Goal: Task Accomplishment & Management: Use online tool/utility

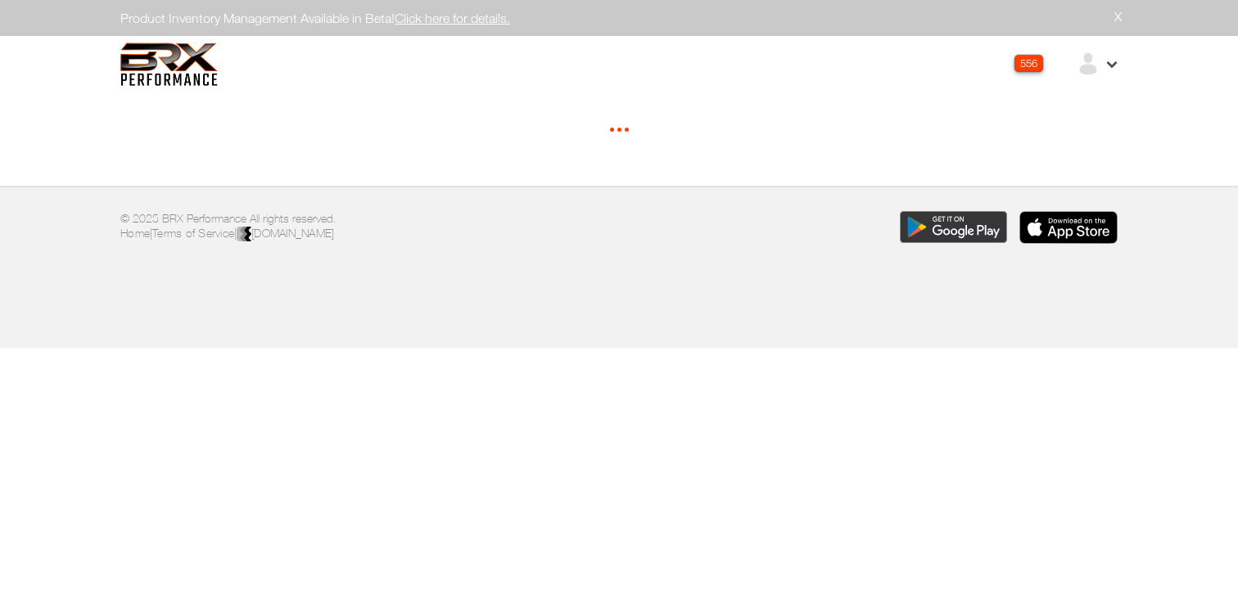
select select "*"
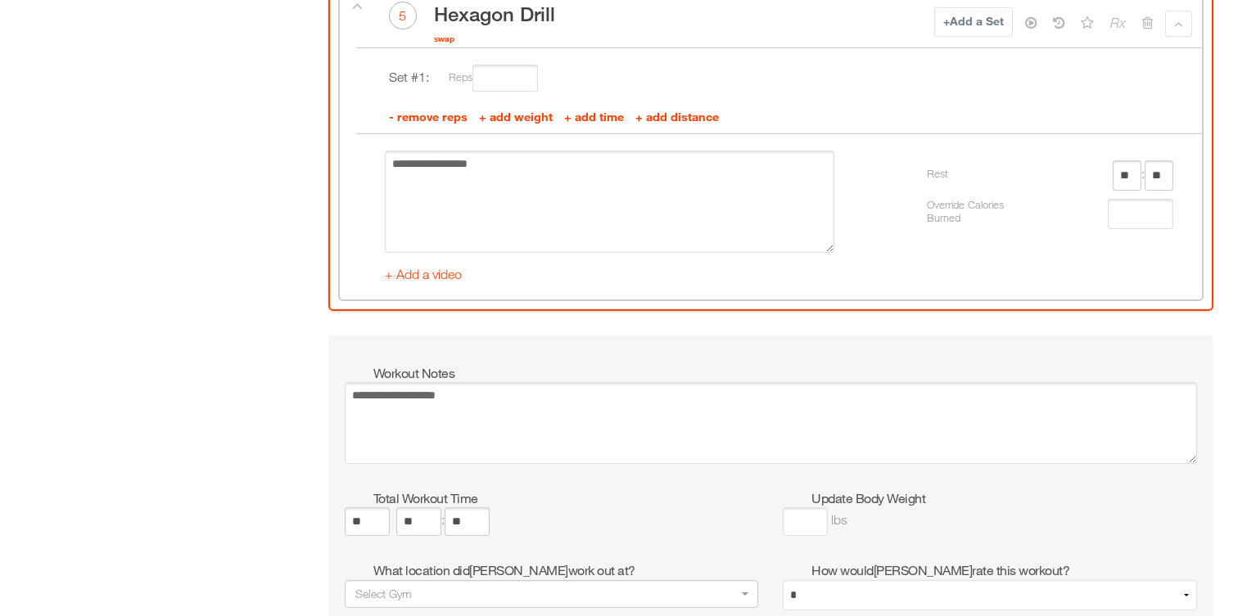
scroll to position [2461, 0]
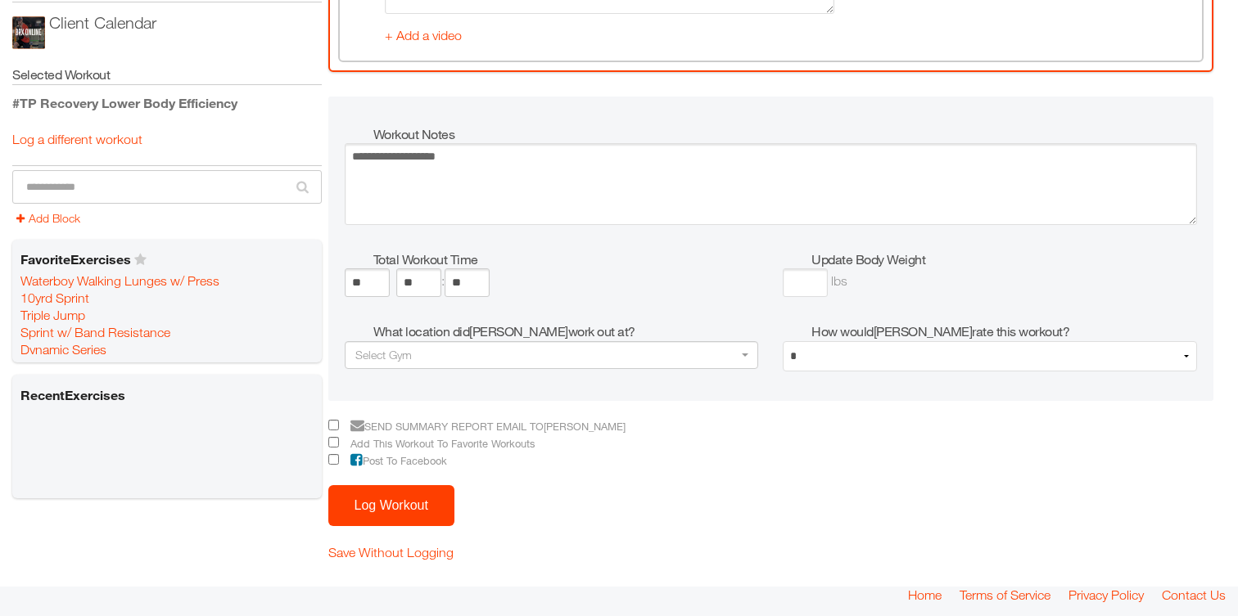
click at [388, 511] on button "Log Workout" at bounding box center [391, 505] width 126 height 41
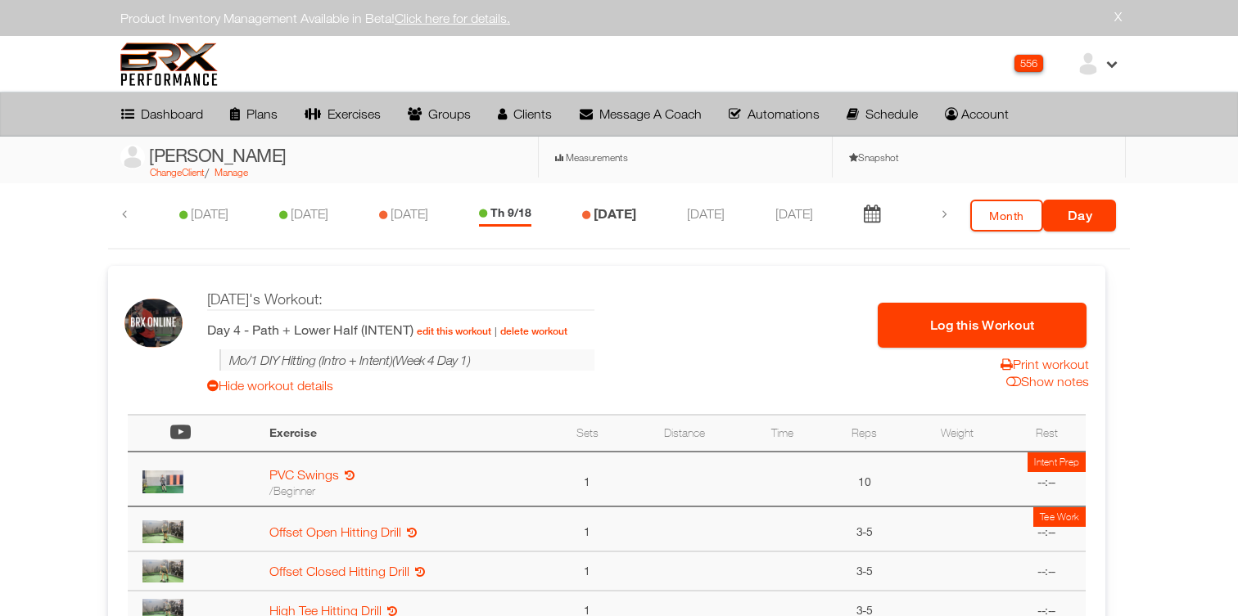
click at [616, 217] on link "[DATE]" at bounding box center [614, 213] width 43 height 16
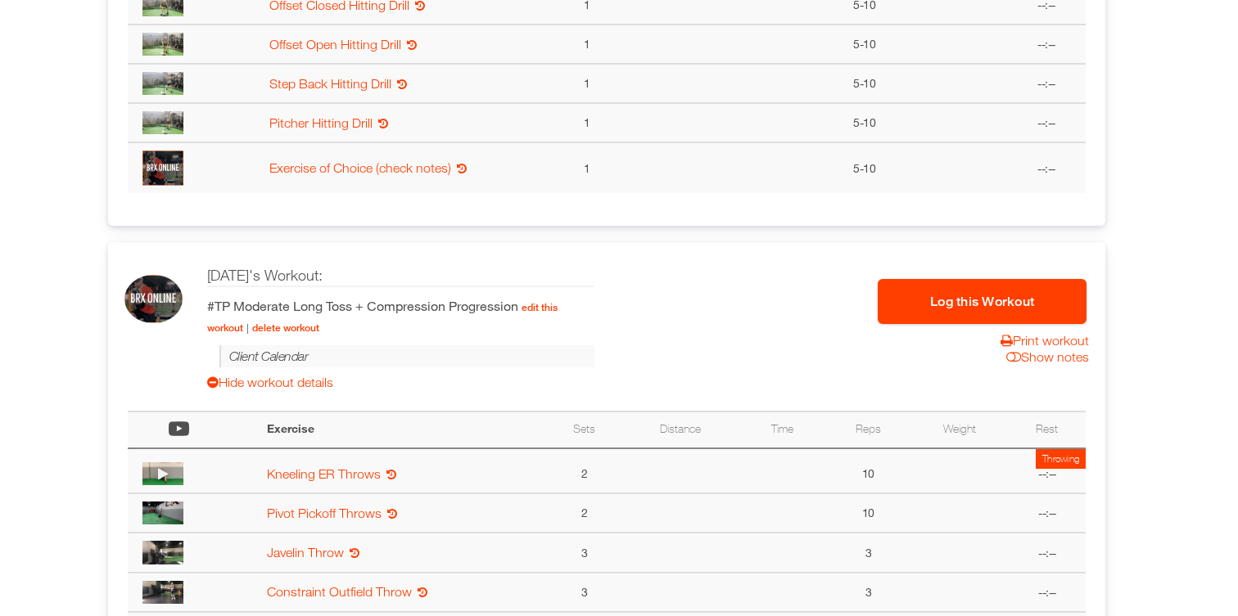
scroll to position [765, 0]
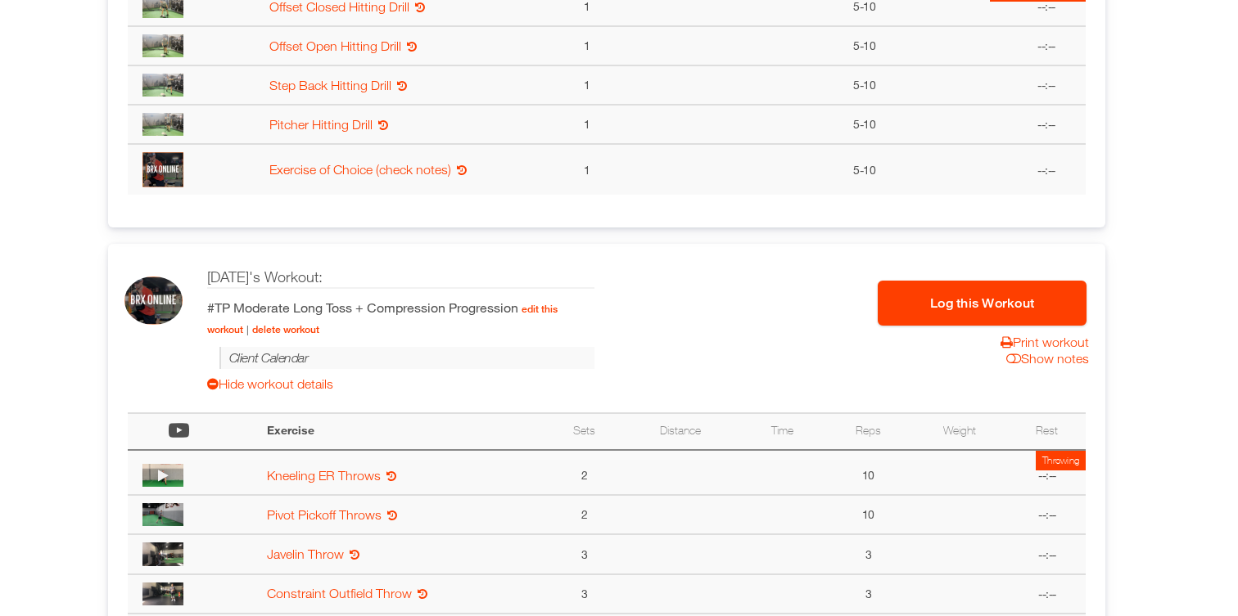
click at [931, 305] on button "Log this Workout" at bounding box center [982, 303] width 209 height 45
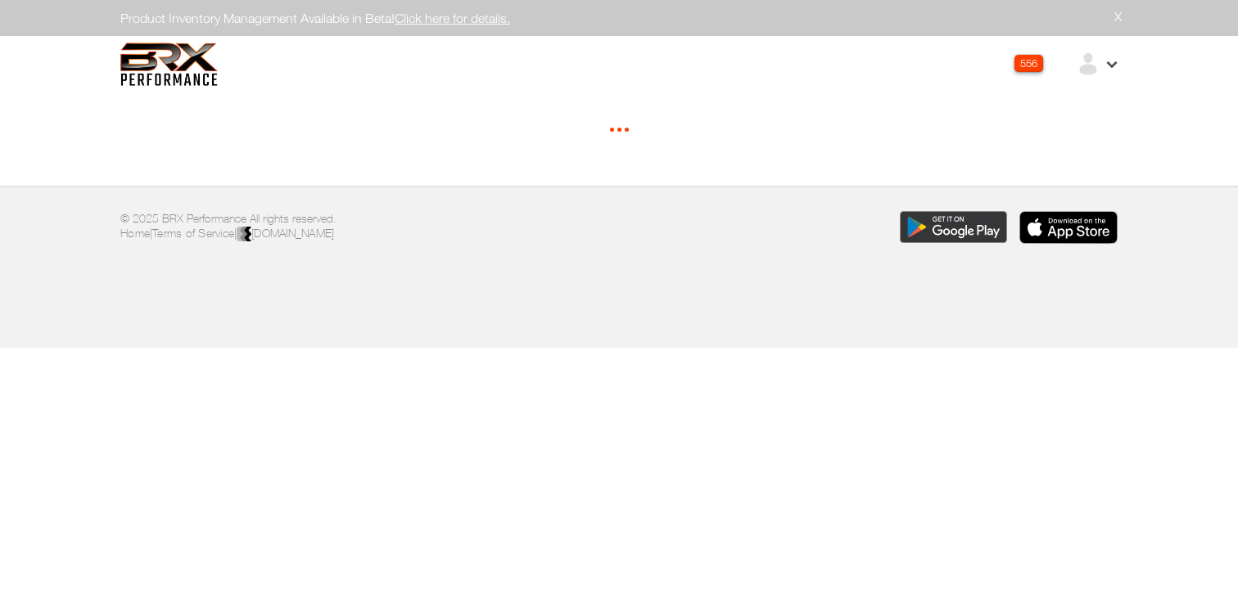
select select "*****"
select select "*"
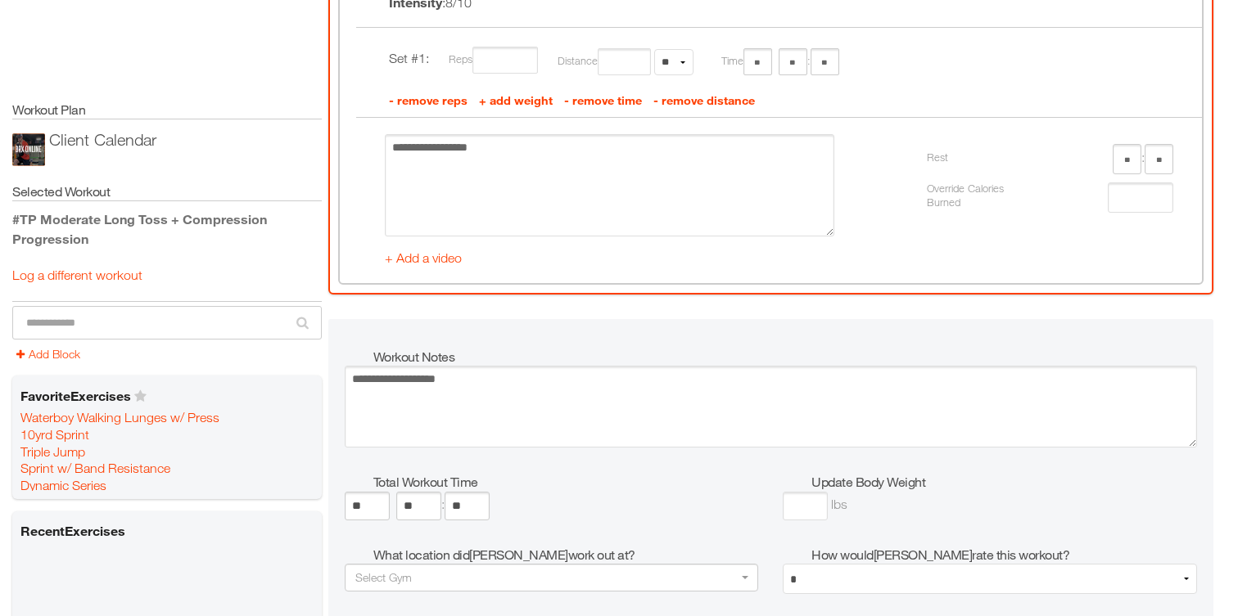
scroll to position [3752, 0]
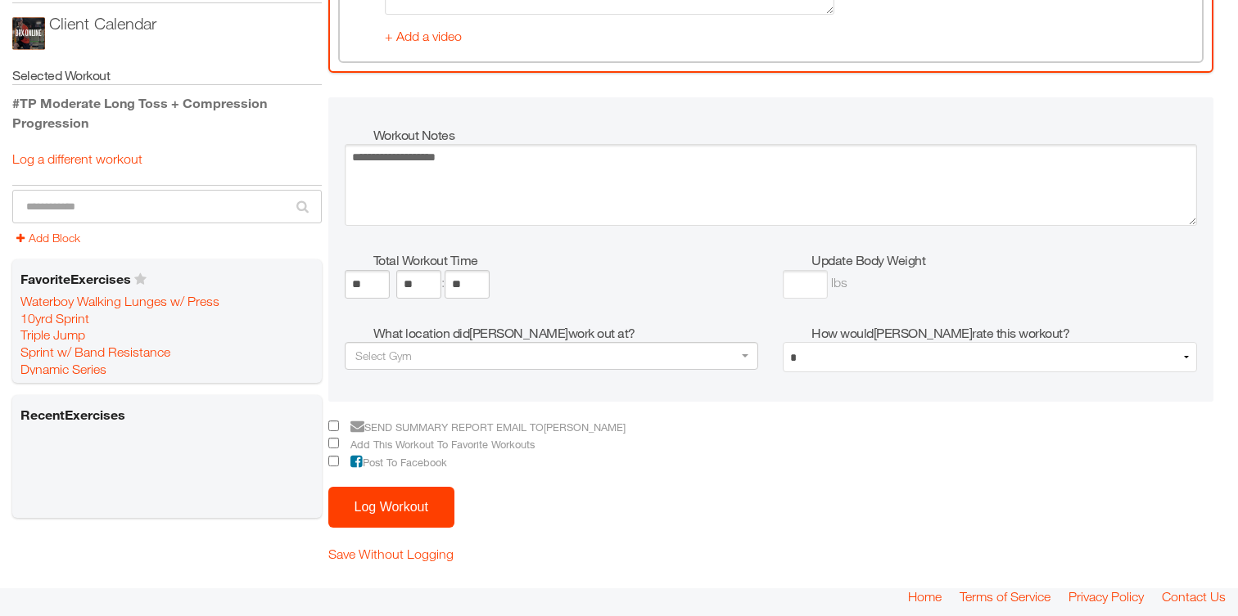
click at [377, 512] on button "Log Workout" at bounding box center [391, 507] width 126 height 41
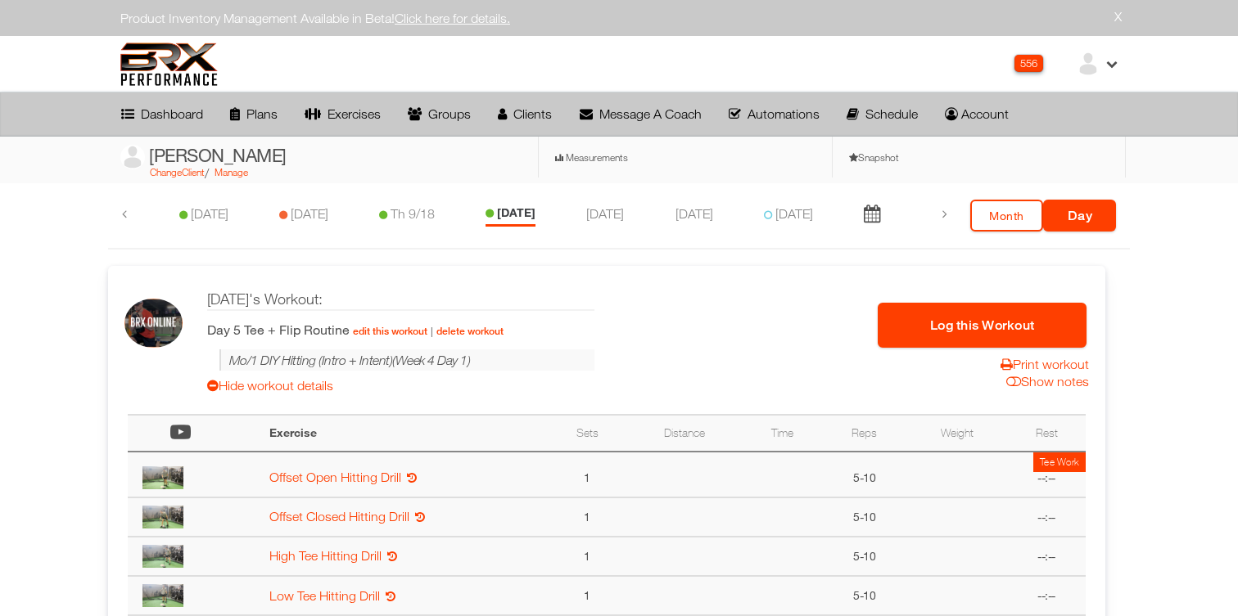
click at [929, 318] on button "Log this Workout" at bounding box center [982, 325] width 209 height 45
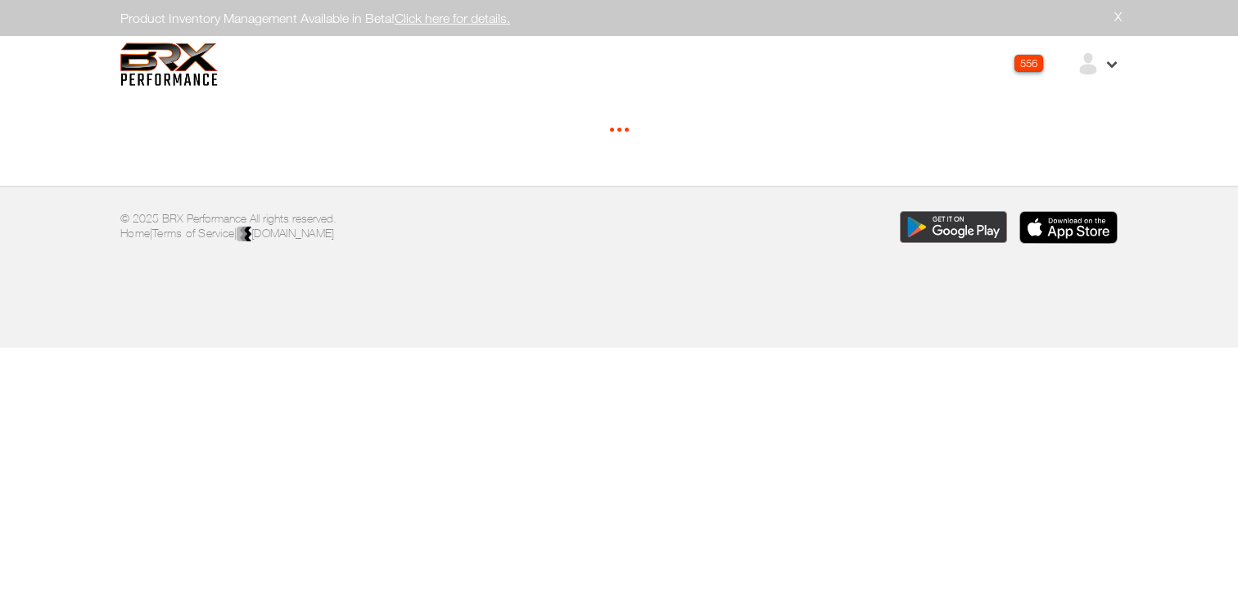
select select "*"
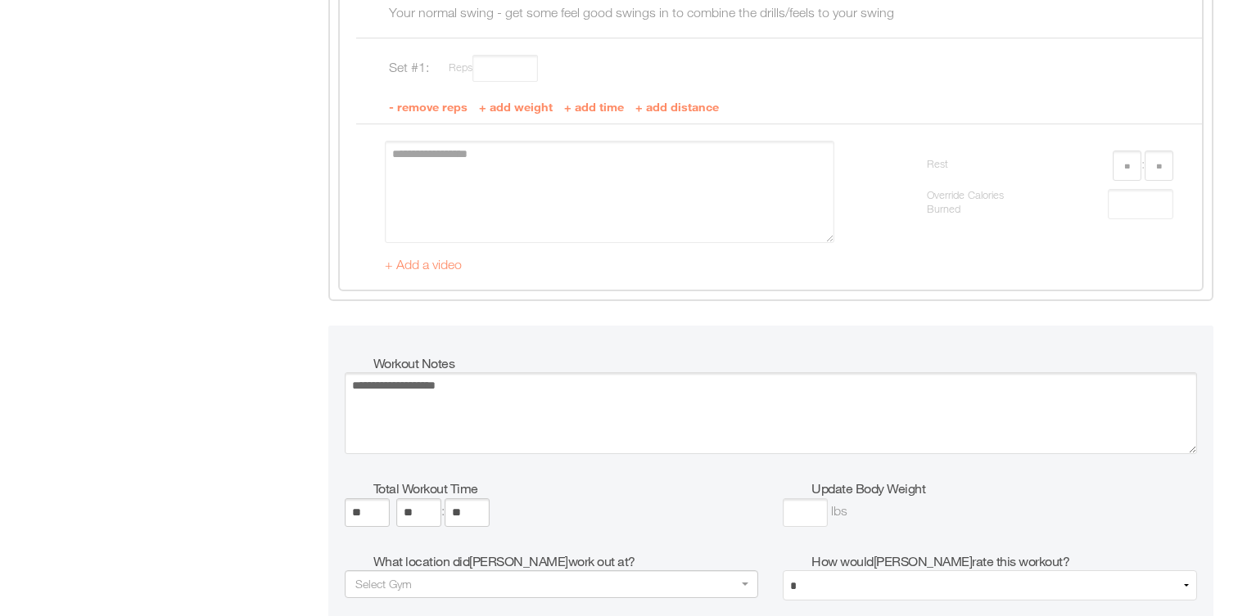
scroll to position [5297, 0]
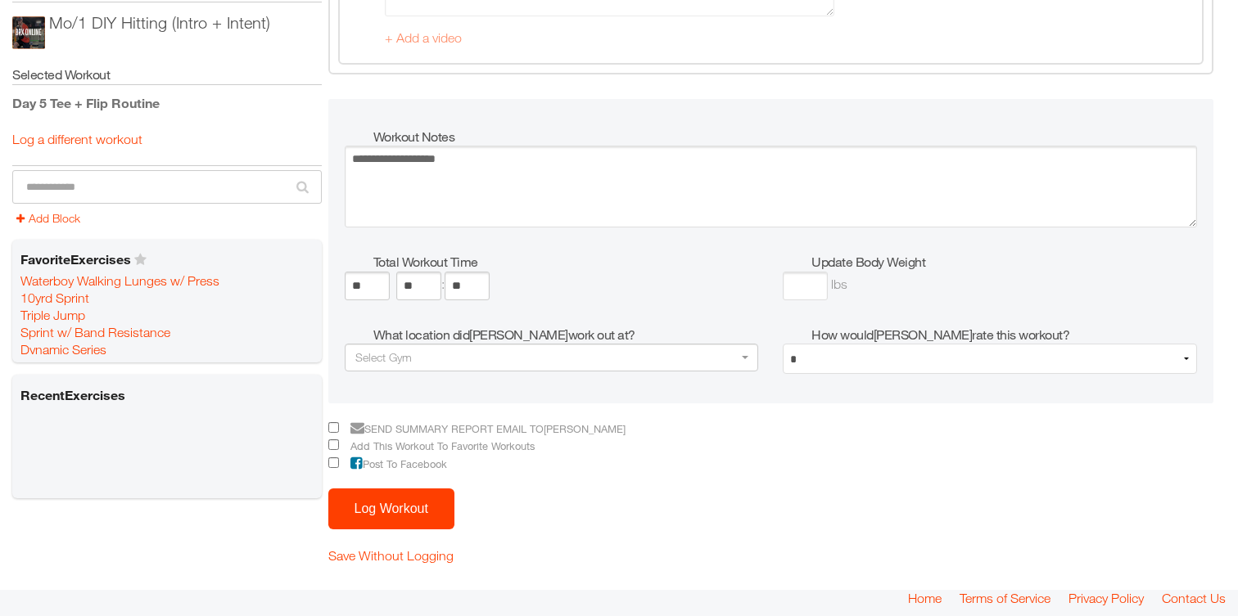
click at [366, 504] on button "Log Workout" at bounding box center [391, 509] width 126 height 41
